Goal: Communication & Community: Answer question/provide support

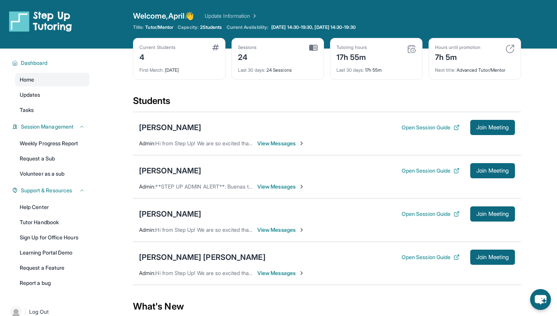
click at [273, 186] on span "View Messages" at bounding box center [280, 187] width 47 height 8
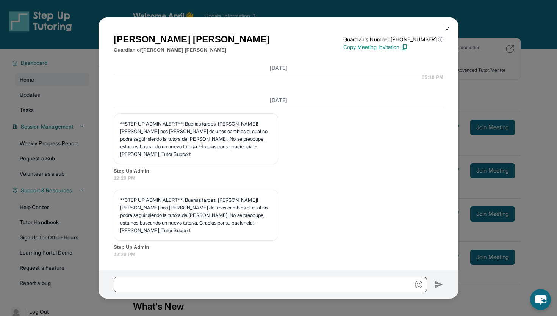
scroll to position [3193, 0]
click at [446, 27] on img at bounding box center [447, 29] width 6 height 6
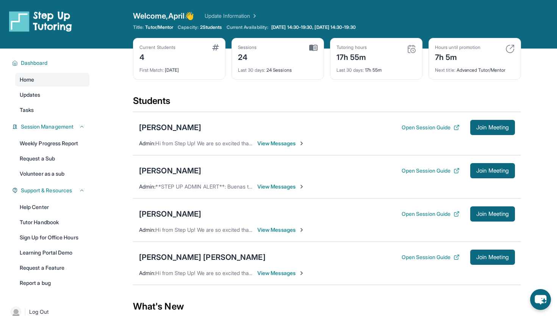
click at [290, 229] on span "View Messages" at bounding box center [280, 230] width 47 height 8
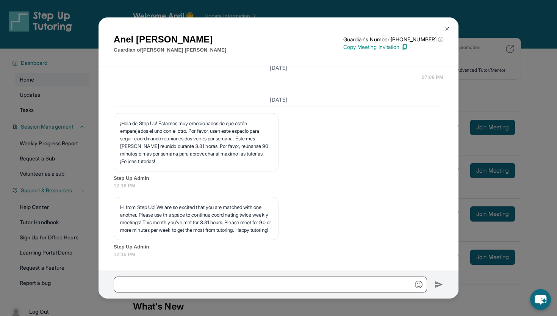
scroll to position [2541, 0]
click at [447, 30] on img at bounding box center [447, 29] width 6 height 6
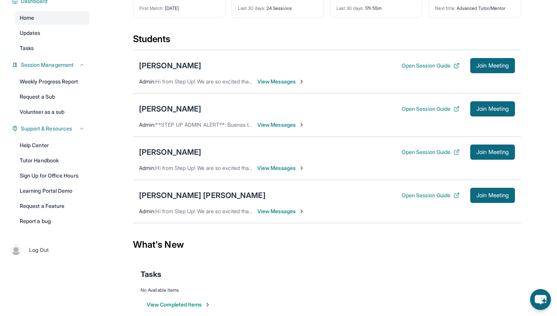
scroll to position [0, 0]
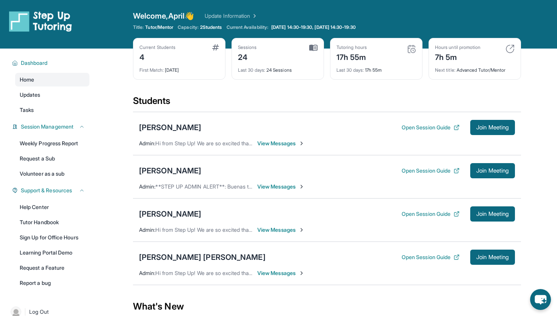
click at [233, 12] on link "Update Information" at bounding box center [231, 16] width 53 height 8
click at [39, 92] on span "Updates" at bounding box center [30, 95] width 21 height 8
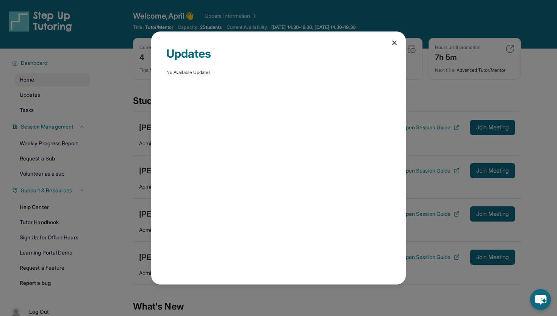
click at [394, 38] on div "Updates No Available Updates" at bounding box center [278, 157] width 255 height 252
click at [395, 43] on icon at bounding box center [395, 43] width 4 height 4
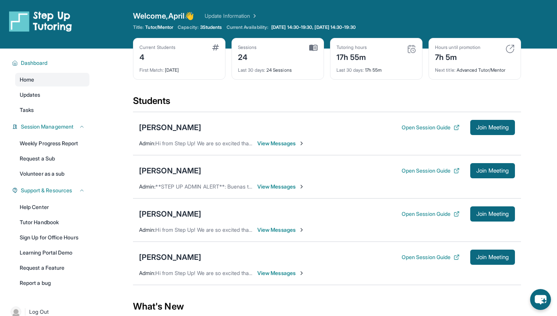
click at [287, 183] on span "View Messages" at bounding box center [280, 187] width 47 height 8
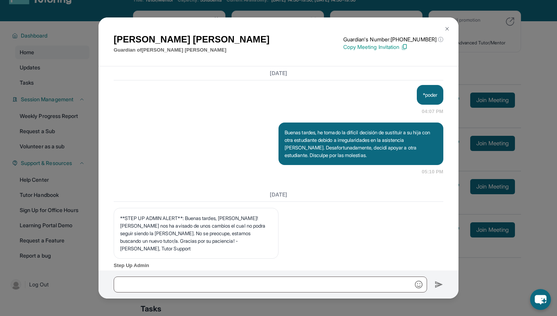
scroll to position [27, 0]
click at [444, 29] on button at bounding box center [447, 28] width 15 height 15
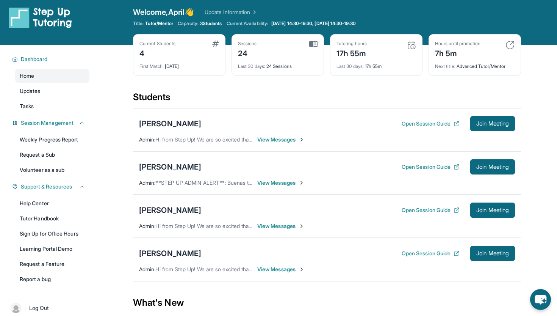
scroll to position [0, 0]
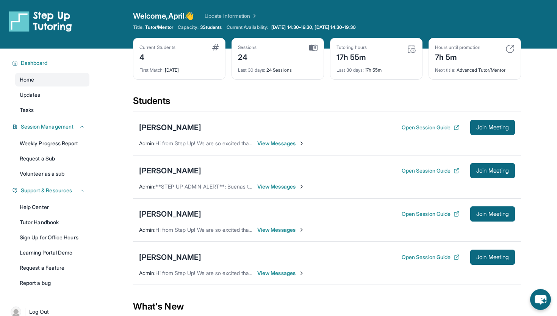
click at [215, 28] on span "3 Students" at bounding box center [211, 27] width 22 height 6
